Goal: Task Accomplishment & Management: Manage account settings

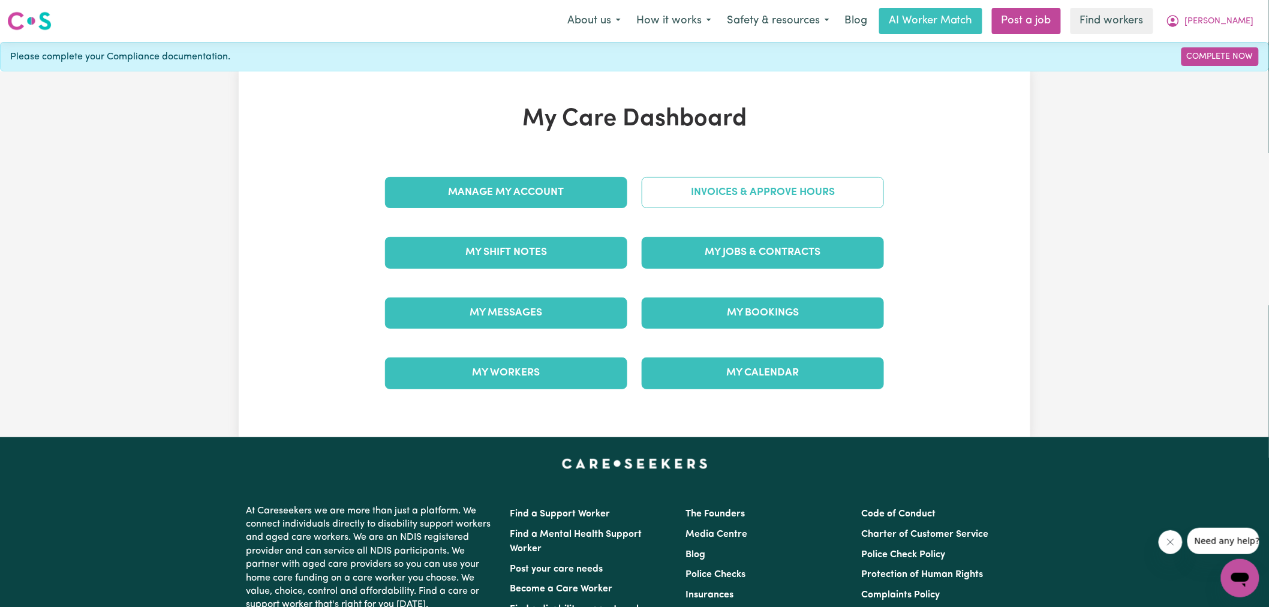
click at [657, 189] on link "Invoices & Approve Hours" at bounding box center [763, 192] width 242 height 31
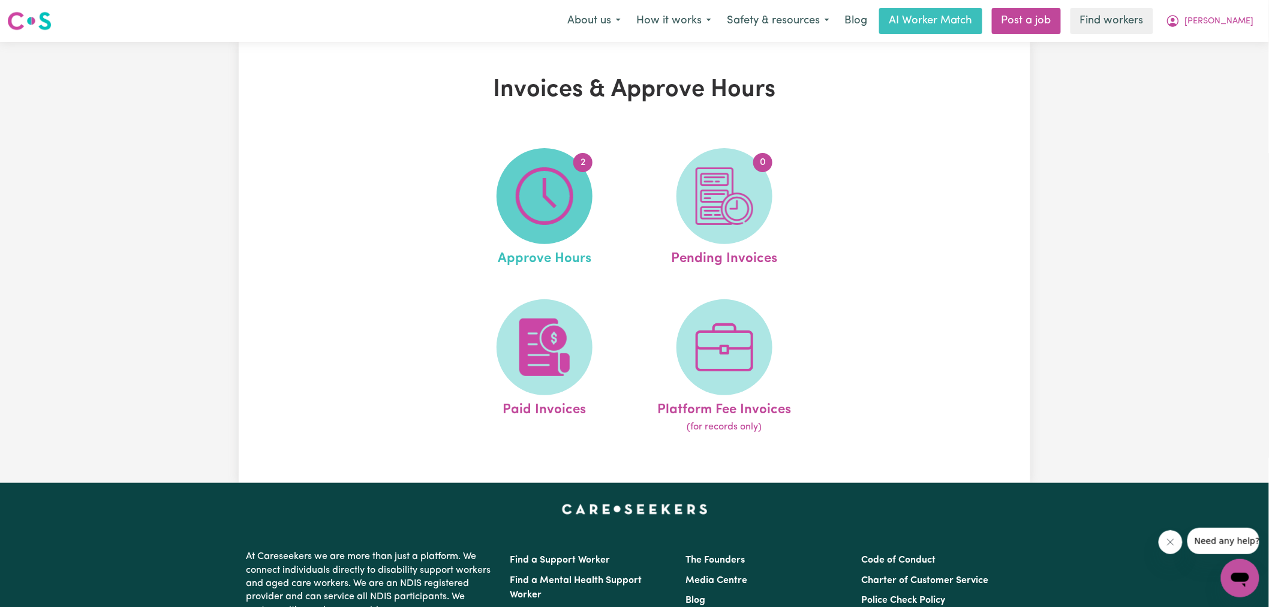
click at [529, 197] on img at bounding box center [545, 196] width 58 height 58
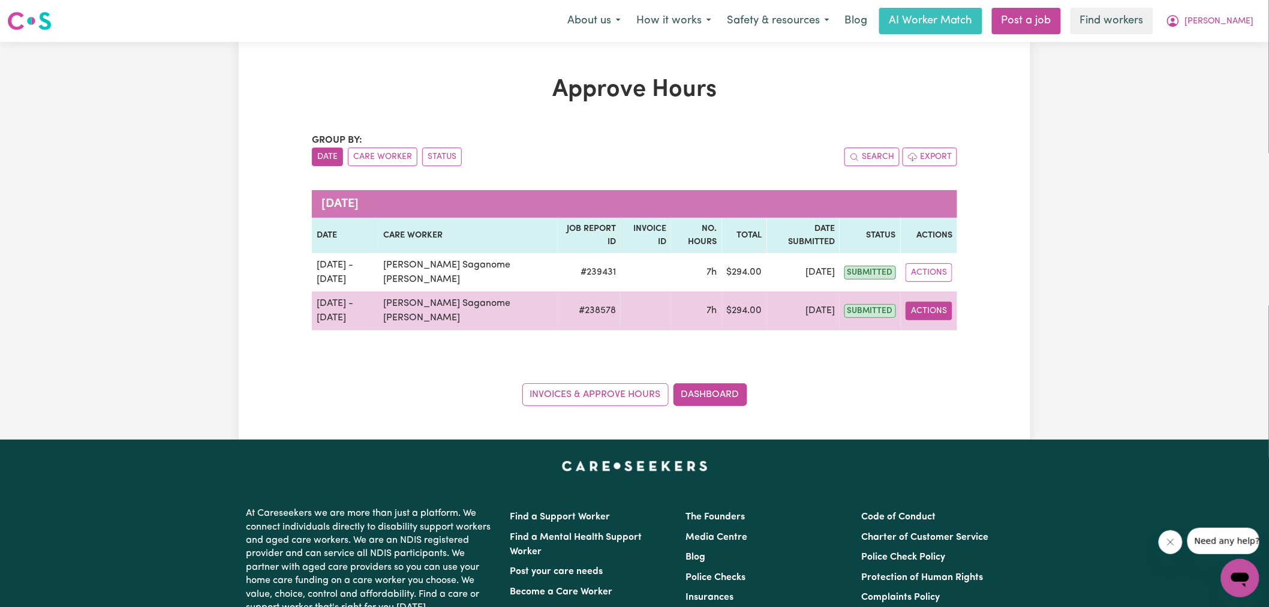
click at [920, 302] on button "Actions" at bounding box center [928, 311] width 47 height 19
click at [939, 327] on link "View Job Report" at bounding box center [958, 339] width 103 height 24
select select "pm"
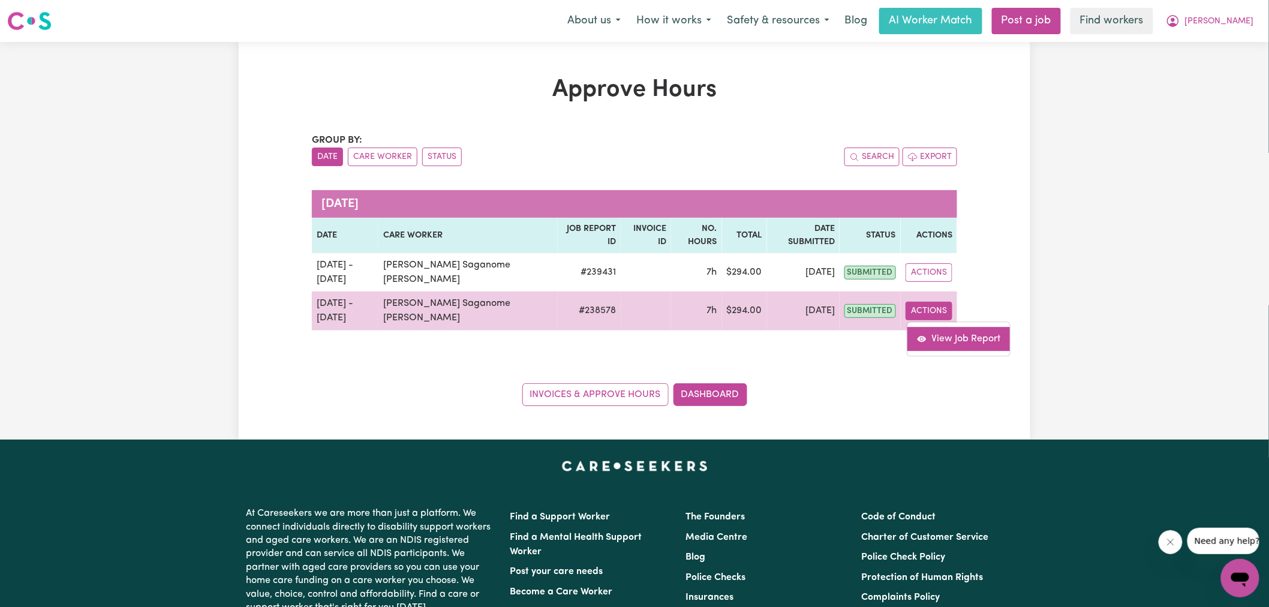
select select "pm"
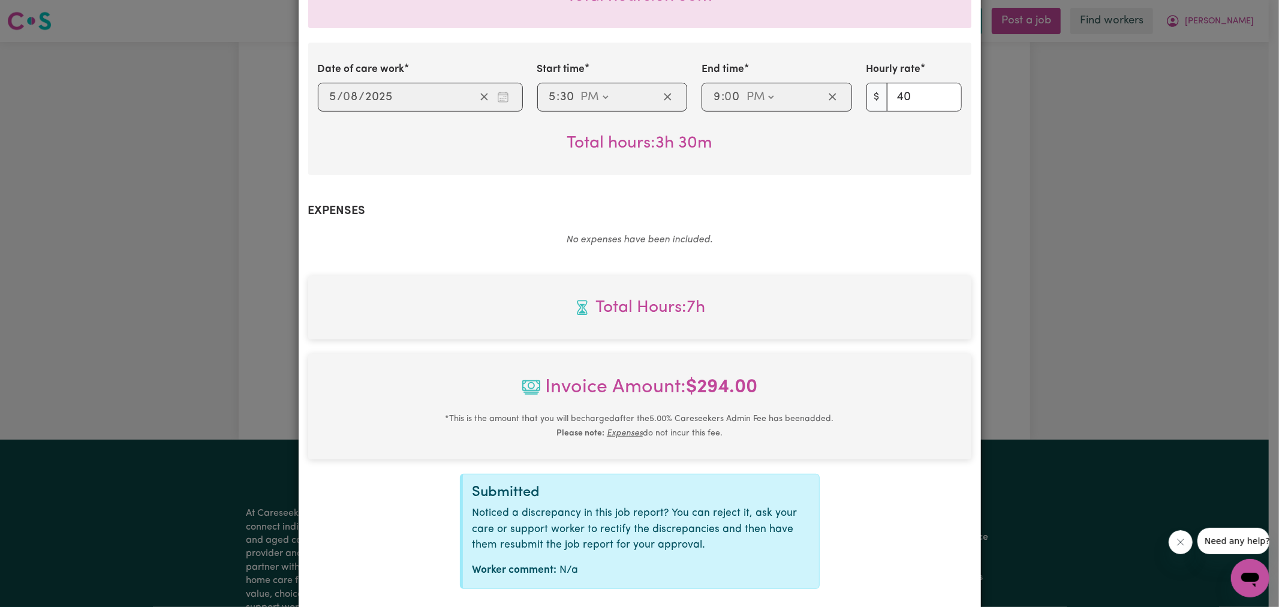
scroll to position [480, 0]
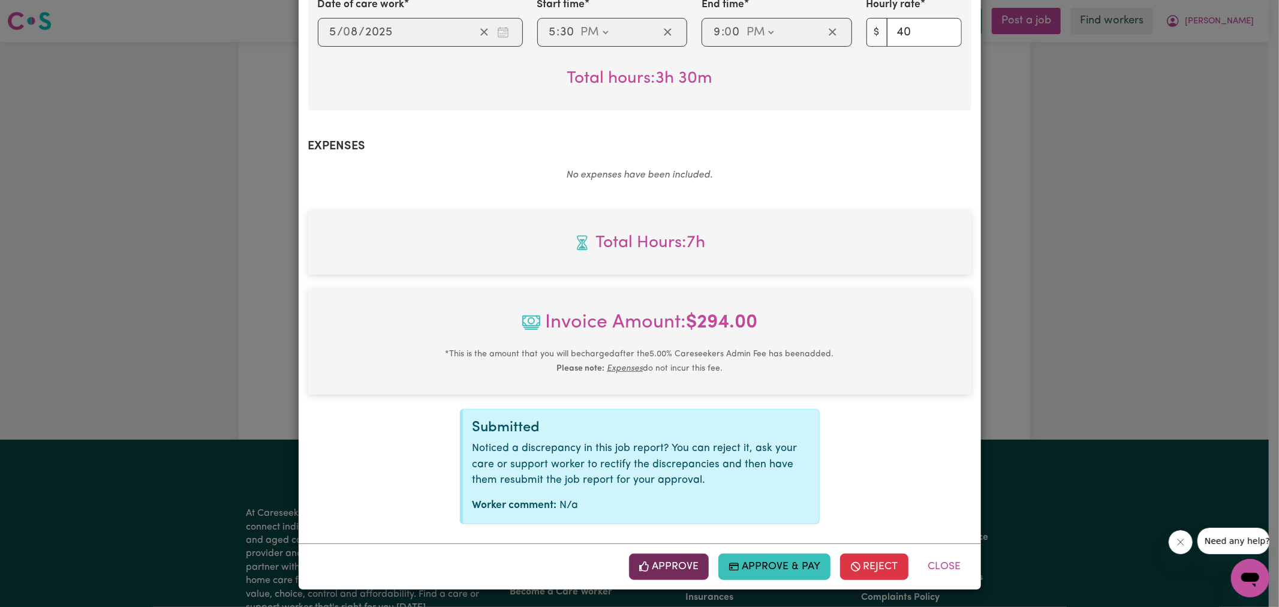
click at [677, 559] on button "Approve" at bounding box center [669, 566] width 80 height 26
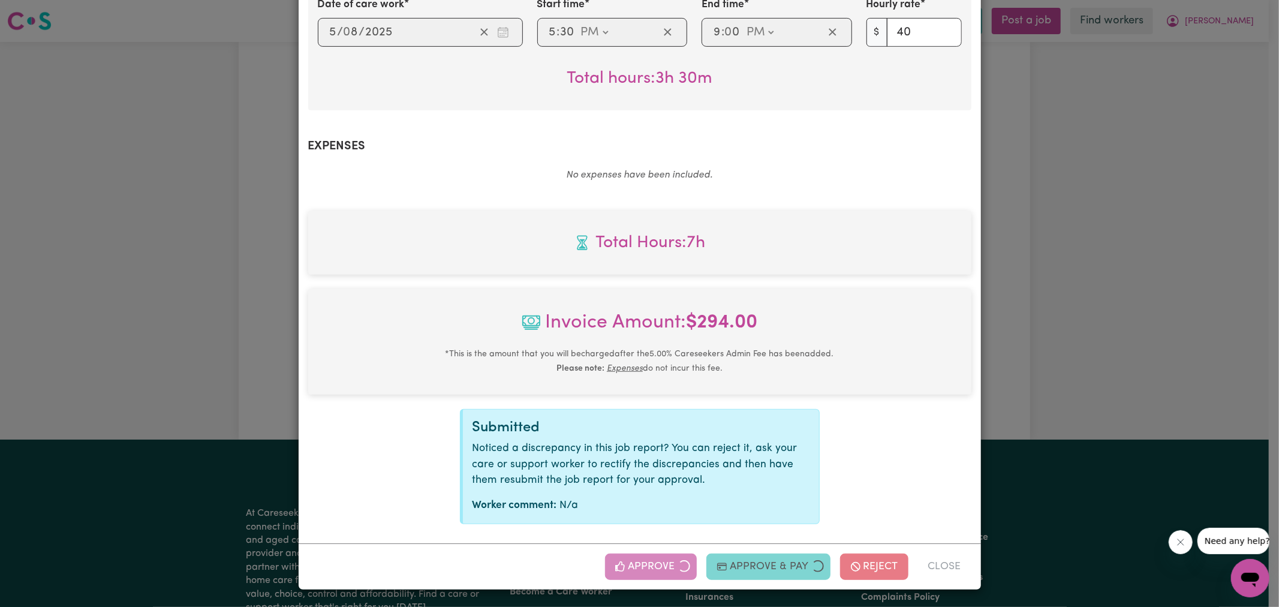
click at [1059, 326] on div "Job Report # 238578 - [PERSON_NAME] Saganome [PERSON_NAME] Summary Job report #…" at bounding box center [639, 303] width 1279 height 607
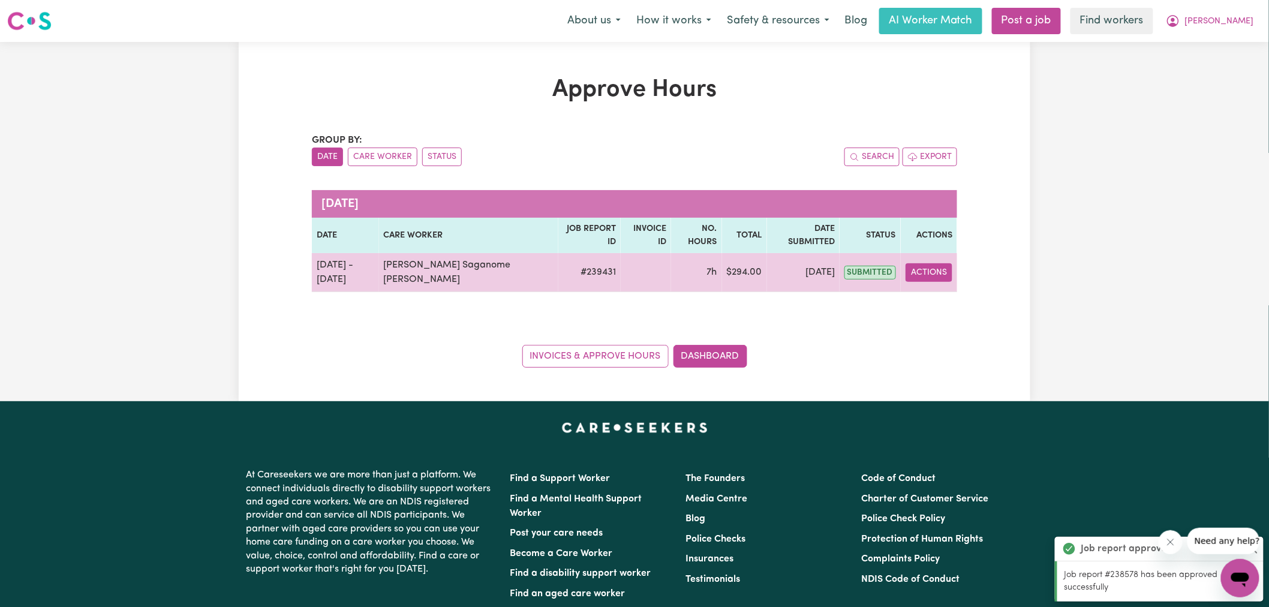
click at [927, 263] on button "Actions" at bounding box center [928, 272] width 47 height 19
click at [951, 288] on link "View Job Report" at bounding box center [958, 300] width 103 height 24
select select "pm"
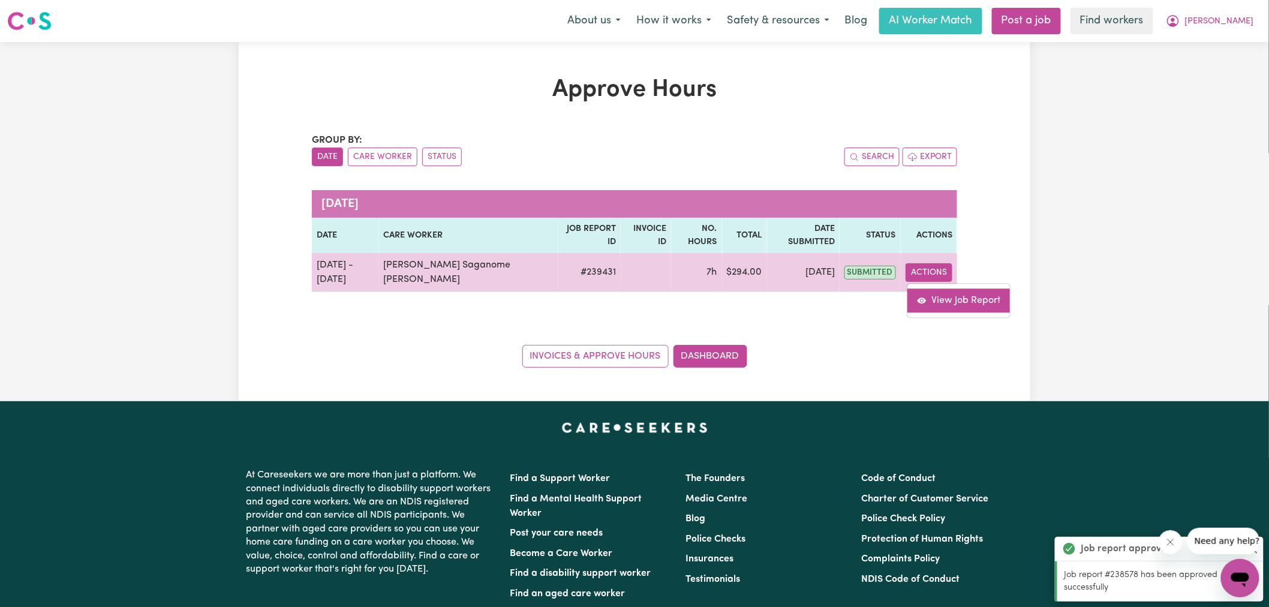
select select "pm"
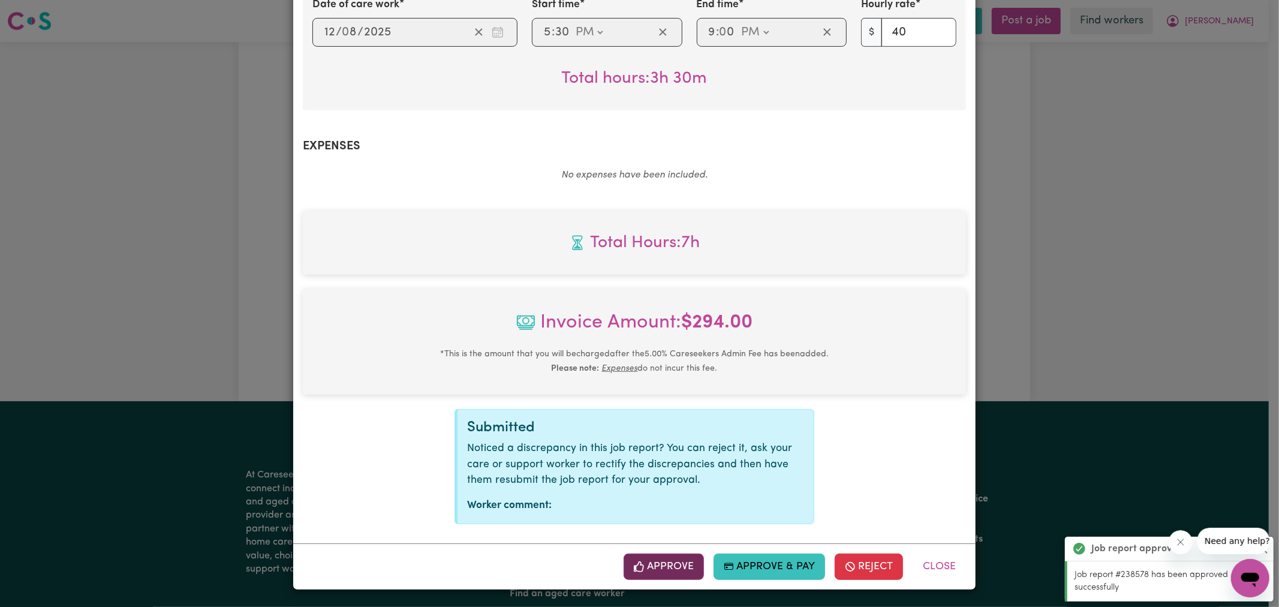
click at [656, 562] on button "Approve" at bounding box center [664, 566] width 80 height 26
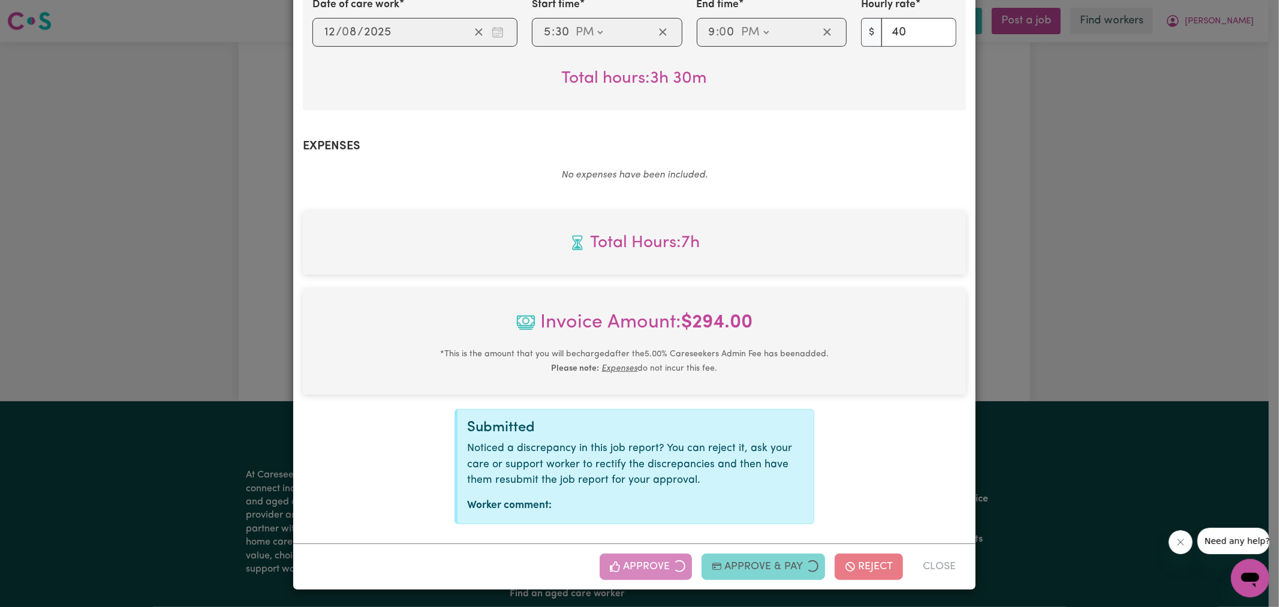
click at [1130, 236] on div "Job Report # 239431 - [PERSON_NAME] Saganome [PERSON_NAME] Summary Job report #…" at bounding box center [639, 303] width 1279 height 607
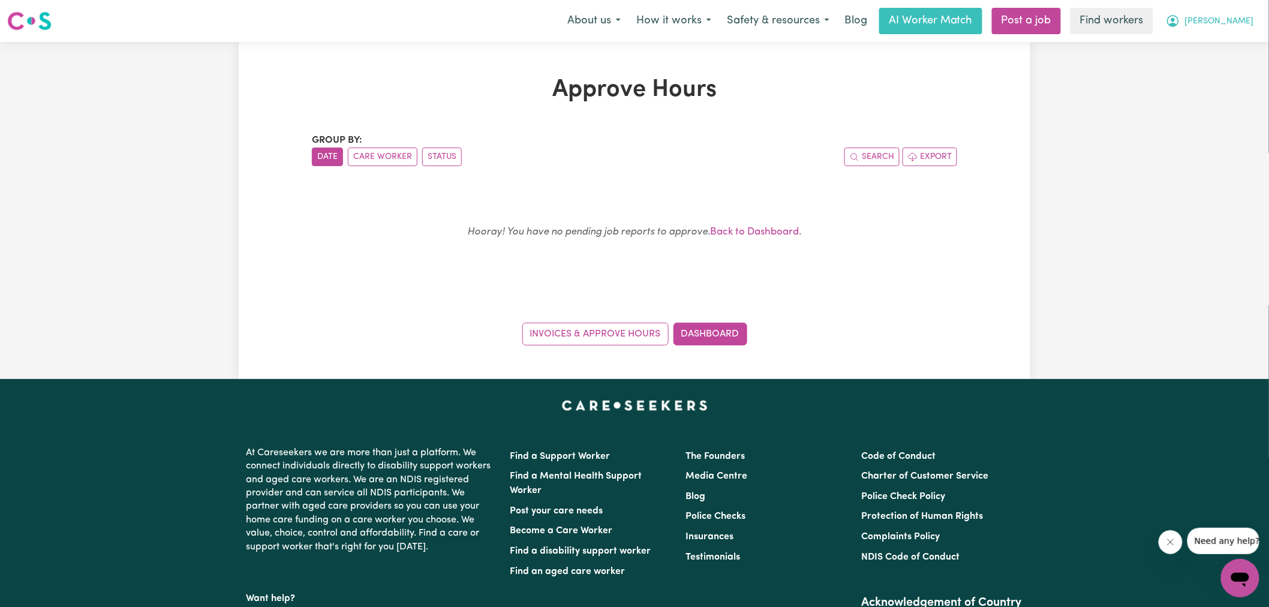
click at [1180, 19] on icon "My Account" at bounding box center [1173, 21] width 14 height 14
click at [1203, 74] on link "Logout" at bounding box center [1213, 69] width 95 height 23
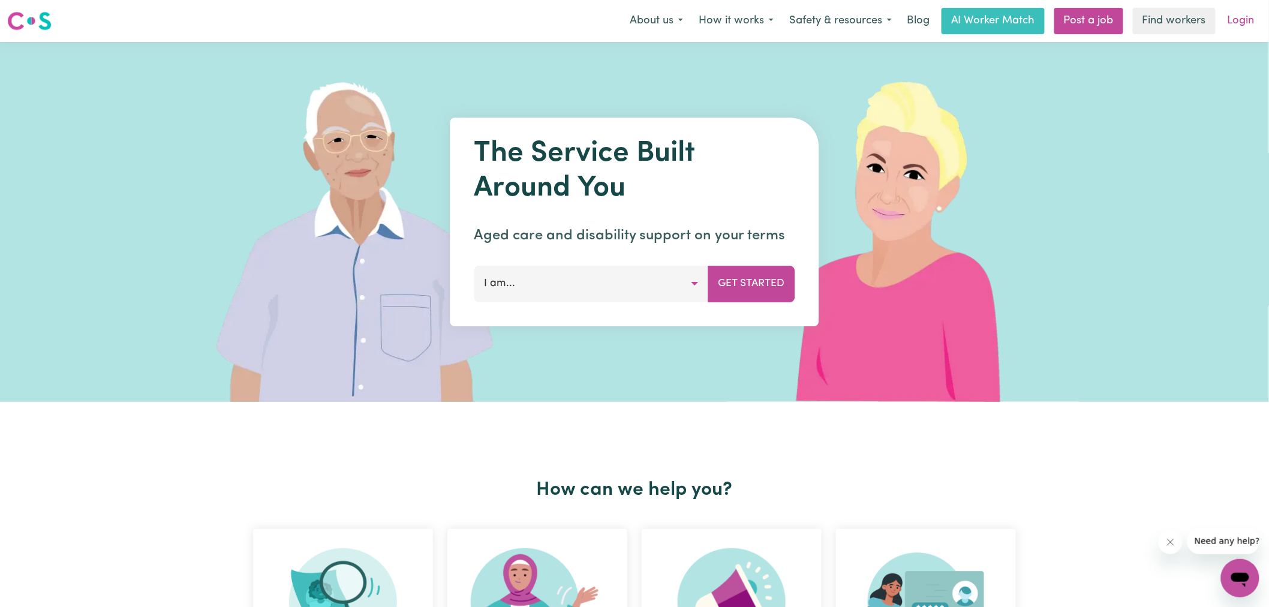
click at [1249, 16] on link "Login" at bounding box center [1240, 21] width 41 height 26
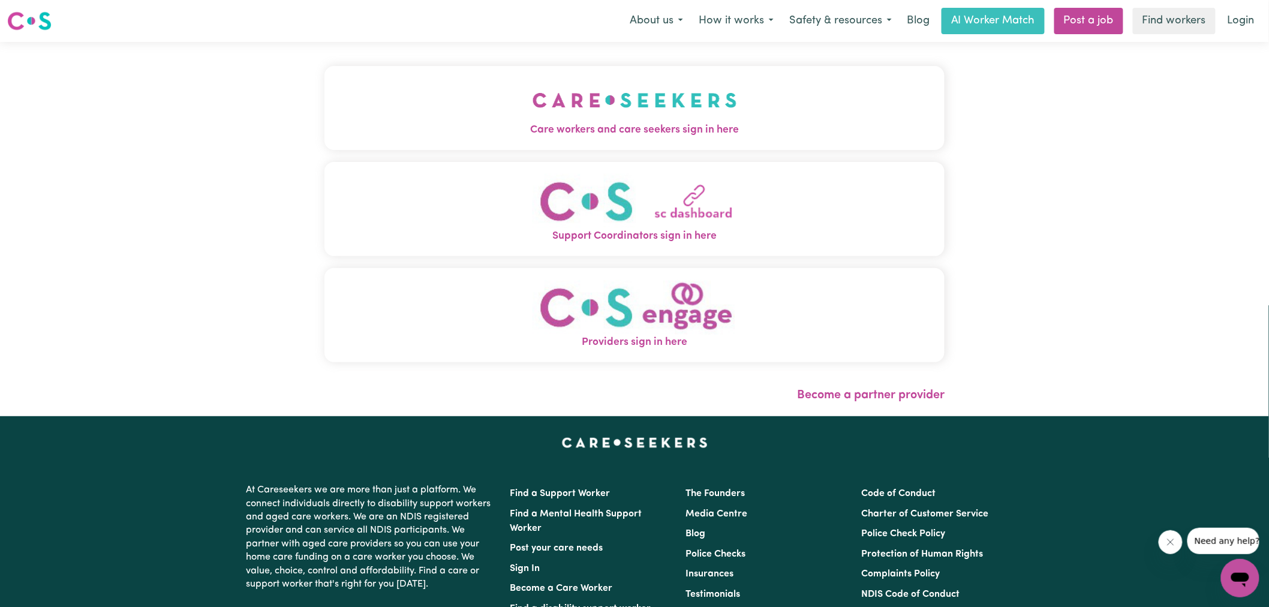
click at [609, 99] on img "Care workers and care seekers sign in here" at bounding box center [634, 100] width 204 height 44
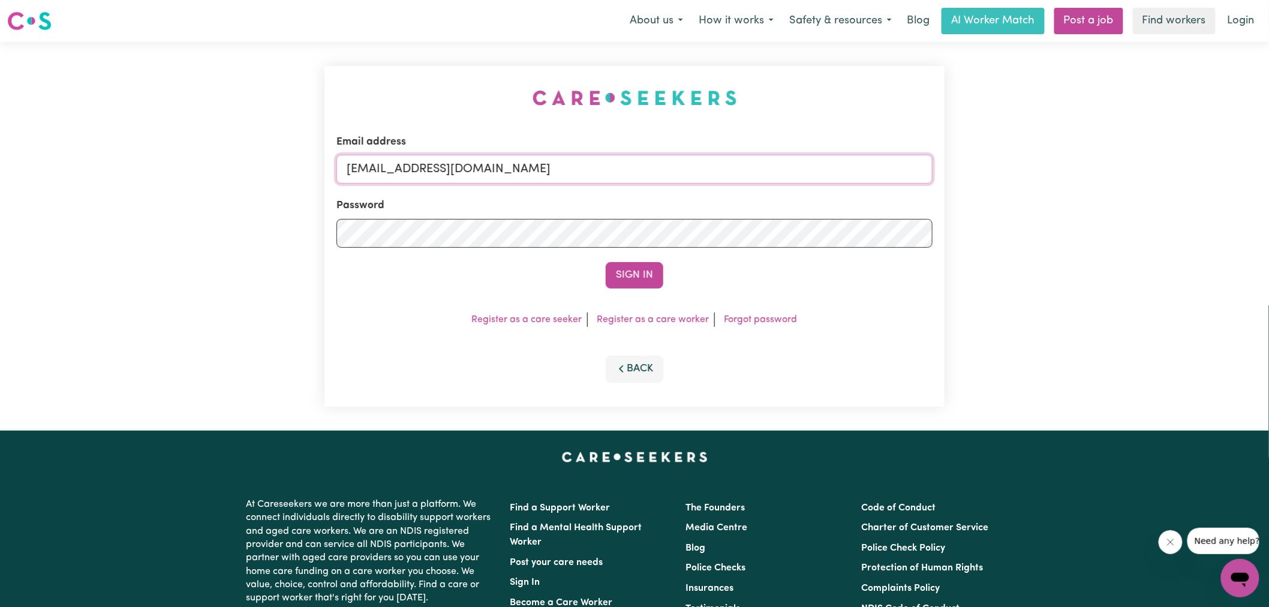
drag, startPoint x: 423, startPoint y: 165, endPoint x: 1077, endPoint y: 204, distance: 655.8
click at [1077, 204] on div "Email address [EMAIL_ADDRESS][DOMAIN_NAME] Password Sign In Register as a care …" at bounding box center [634, 236] width 1269 height 389
type input "SUPERUSER~[EMAIL_ADDRESS][DOMAIN_NAME]"
click at [606, 262] on button "Sign In" at bounding box center [635, 275] width 58 height 26
